Goal: Task Accomplishment & Management: Manage account settings

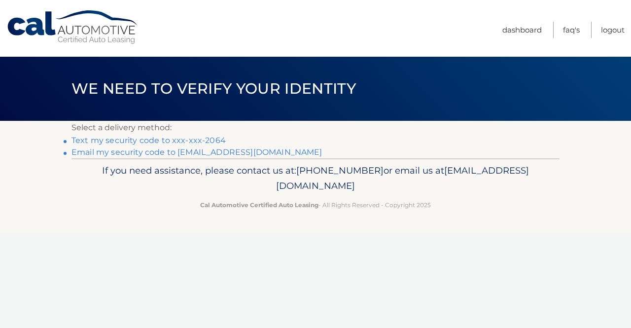
click at [196, 138] on link "Text my security code to xxx-xxx-2064" at bounding box center [148, 140] width 154 height 9
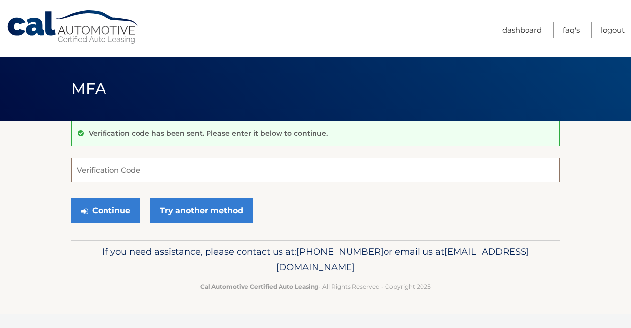
click at [172, 172] on input "Verification Code" at bounding box center [315, 170] width 488 height 25
type input "813176"
click at [71, 198] on button "Continue" at bounding box center [105, 210] width 69 height 25
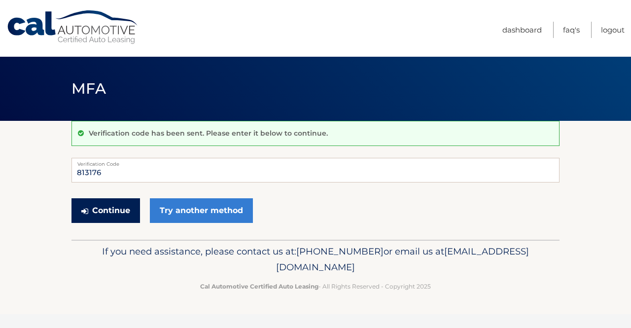
click at [109, 206] on button "Continue" at bounding box center [105, 210] width 69 height 25
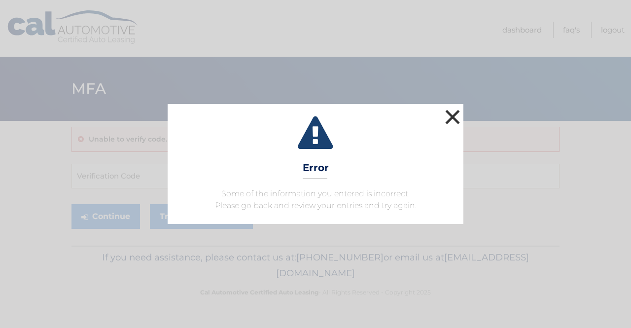
click at [456, 113] on button "×" at bounding box center [453, 117] width 20 height 20
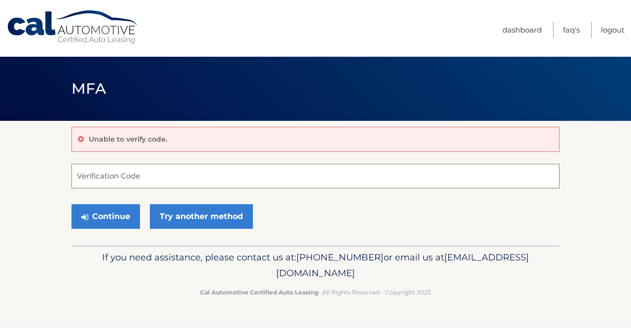
click at [228, 180] on input "Verification Code" at bounding box center [315, 176] width 488 height 25
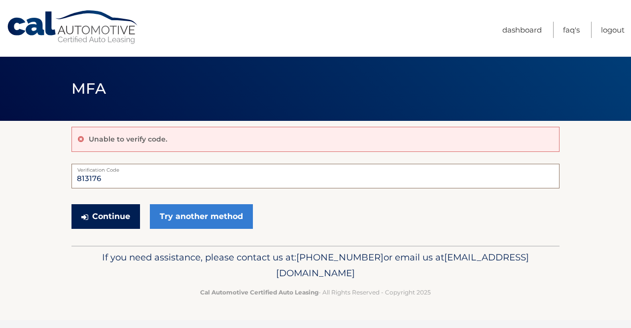
type input "813176"
click at [105, 206] on button "Continue" at bounding box center [105, 216] width 69 height 25
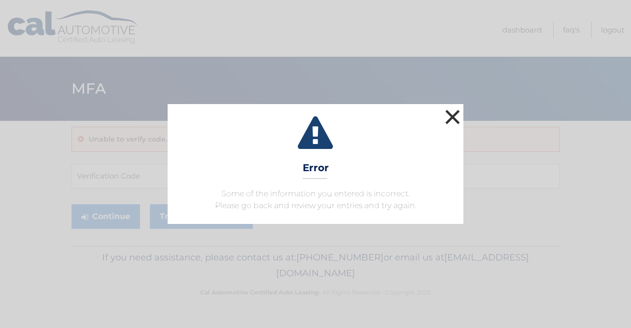
click at [452, 113] on button "×" at bounding box center [453, 117] width 20 height 20
click at [458, 122] on button "×" at bounding box center [453, 117] width 20 height 20
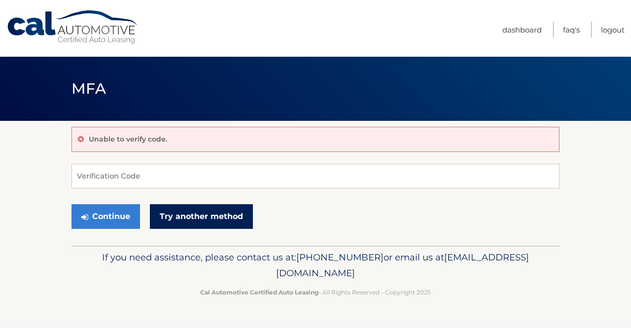
click at [187, 217] on link "Try another method" at bounding box center [201, 216] width 103 height 25
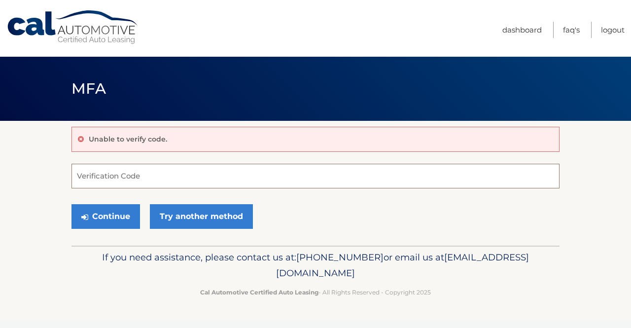
click at [107, 172] on input "Verification Code" at bounding box center [315, 176] width 488 height 25
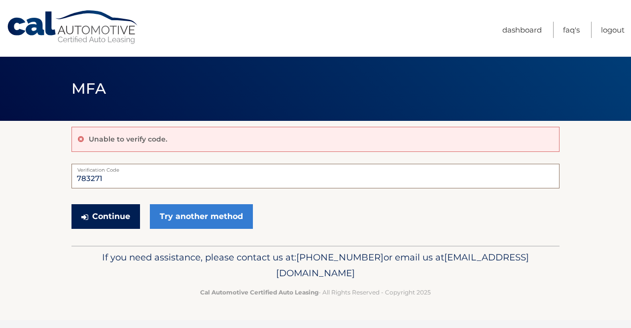
type input "783271"
click at [96, 212] on button "Continue" at bounding box center [105, 216] width 69 height 25
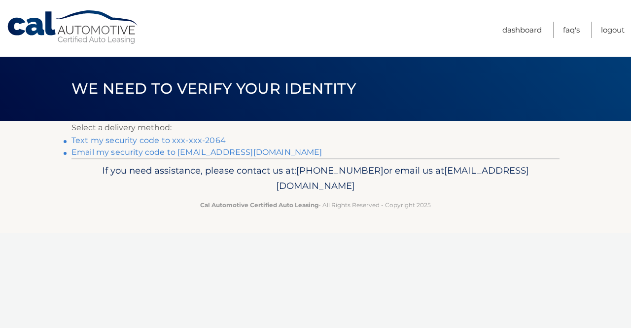
click at [198, 139] on link "Text my security code to xxx-xxx-2064" at bounding box center [148, 140] width 154 height 9
